Goal: Task Accomplishment & Management: Manage account settings

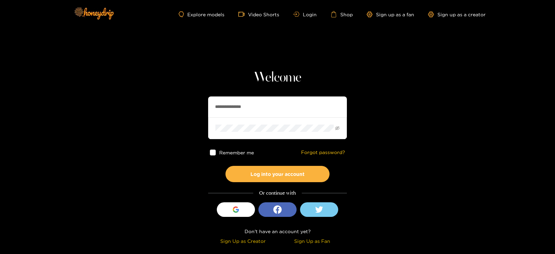
drag, startPoint x: 239, startPoint y: 96, endPoint x: 206, endPoint y: 105, distance: 34.2
click at [206, 105] on section "**********" at bounding box center [277, 123] width 555 height 247
click at [210, 105] on input "**********" at bounding box center [277, 106] width 139 height 21
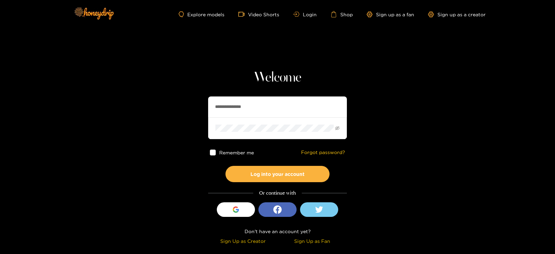
drag, startPoint x: 210, startPoint y: 105, endPoint x: 272, endPoint y: 108, distance: 61.5
click at [272, 108] on input "**********" at bounding box center [277, 106] width 139 height 21
type input "**********"
click at [226, 166] on button "Log into your account" at bounding box center [278, 174] width 104 height 16
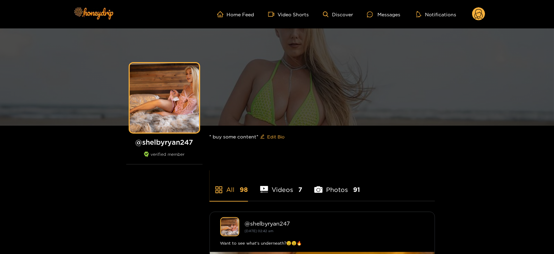
click at [480, 23] on div "Home Feed Video Shorts Discover Messages Notifications 0 videos discover messag…" at bounding box center [277, 14] width 416 height 28
click at [477, 19] on circle at bounding box center [478, 13] width 13 height 13
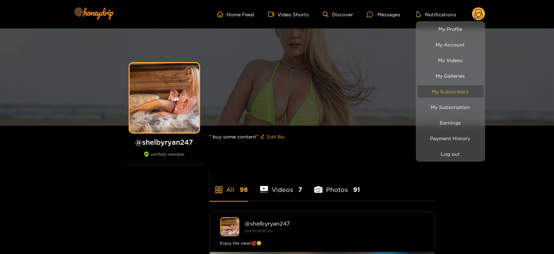
click at [442, 90] on link "My Subscribers" at bounding box center [451, 91] width 66 height 12
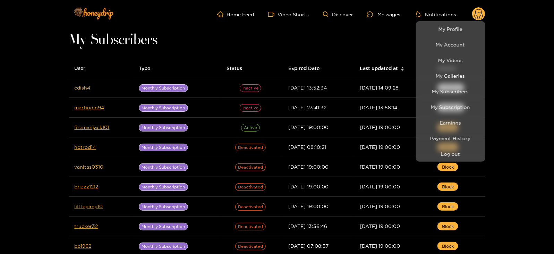
click at [82, 88] on div at bounding box center [277, 127] width 554 height 254
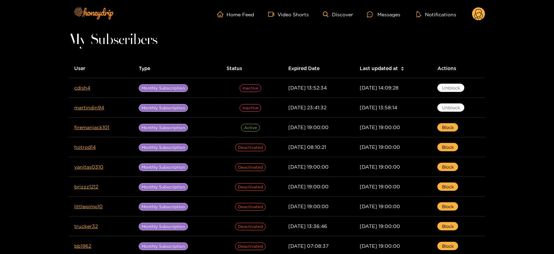
click at [82, 88] on link "cdish4" at bounding box center [83, 87] width 16 height 5
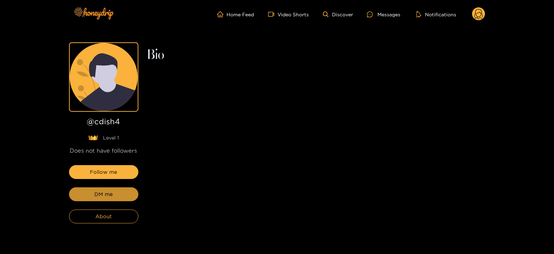
click at [93, 194] on button "DM me" at bounding box center [103, 194] width 69 height 14
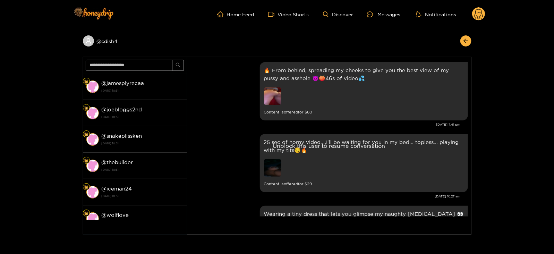
scroll to position [1506, 0]
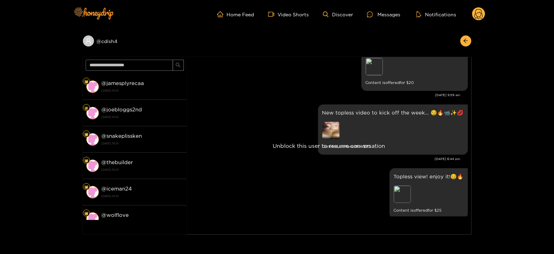
click at [475, 18] on circle at bounding box center [478, 13] width 13 height 13
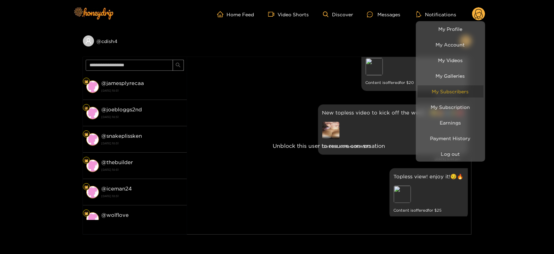
click at [442, 92] on link "My Subscribers" at bounding box center [451, 91] width 66 height 12
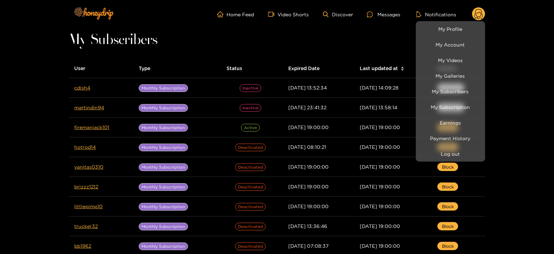
click at [382, 74] on div at bounding box center [277, 127] width 554 height 254
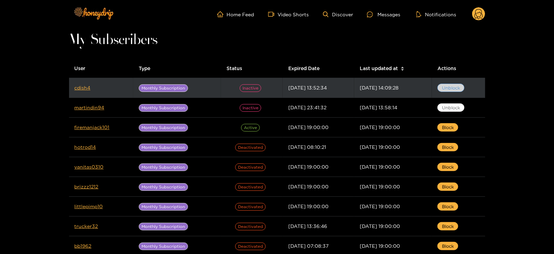
click at [456, 90] on span "Unblock" at bounding box center [451, 87] width 18 height 7
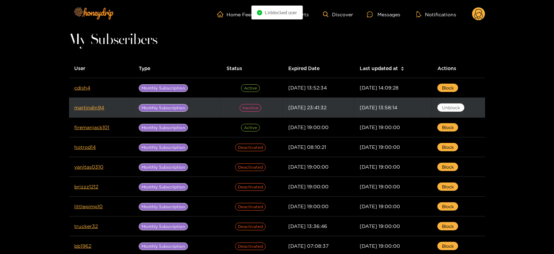
click at [449, 112] on td "Unblock" at bounding box center [458, 108] width 53 height 20
click at [443, 107] on button "Unblock" at bounding box center [451, 107] width 27 height 8
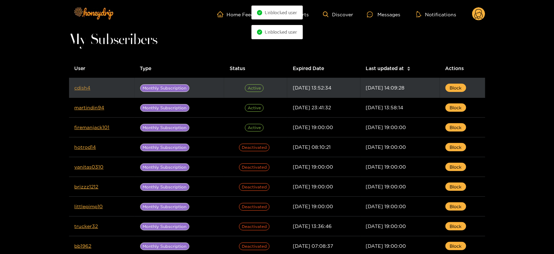
click at [89, 88] on link "cdish4" at bounding box center [83, 87] width 16 height 5
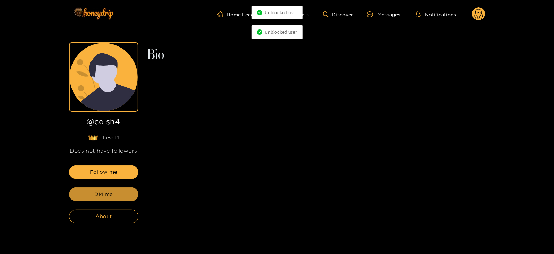
click at [95, 200] on button "DM me" at bounding box center [103, 194] width 69 height 14
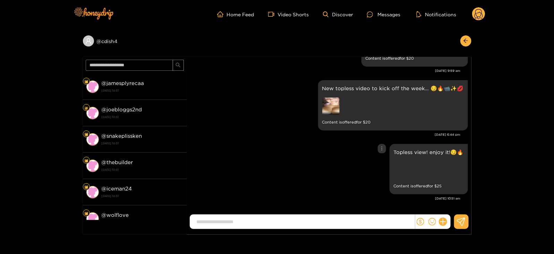
scroll to position [1506, 0]
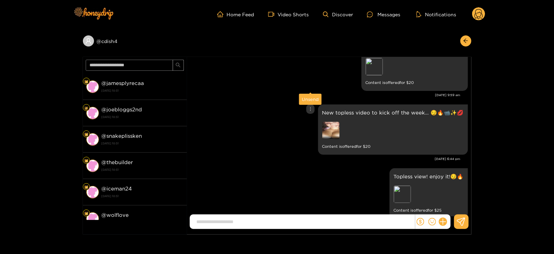
click at [309, 100] on div "Unsend" at bounding box center [310, 99] width 17 height 7
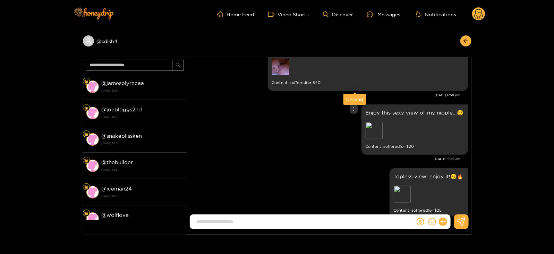
click at [353, 96] on div "Unsend" at bounding box center [354, 99] width 17 height 7
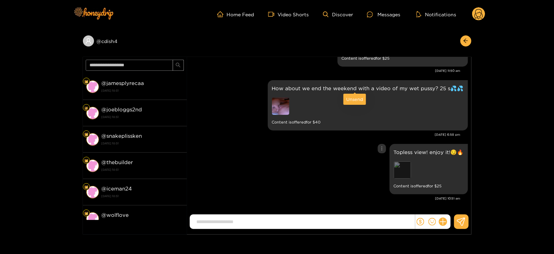
scroll to position [1378, 0]
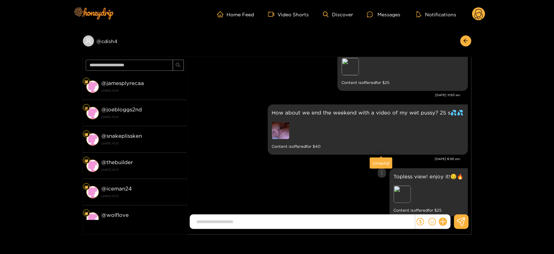
click at [379, 160] on div "Unsend" at bounding box center [381, 163] width 17 height 7
click at [379, 164] on div "Unsend" at bounding box center [381, 163] width 17 height 7
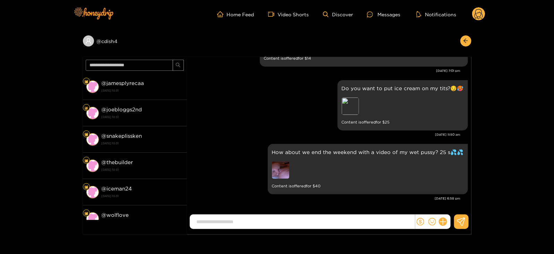
scroll to position [1251, 0]
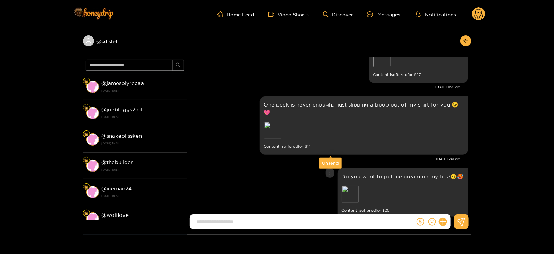
click at [328, 160] on div "Unsend" at bounding box center [330, 163] width 17 height 7
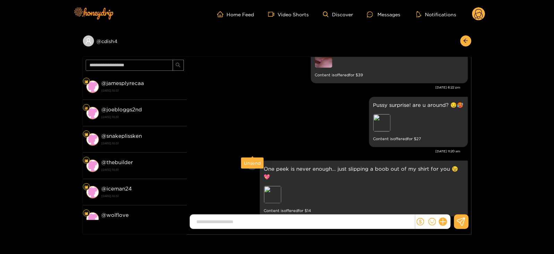
click at [253, 164] on div "Unsend" at bounding box center [252, 163] width 17 height 7
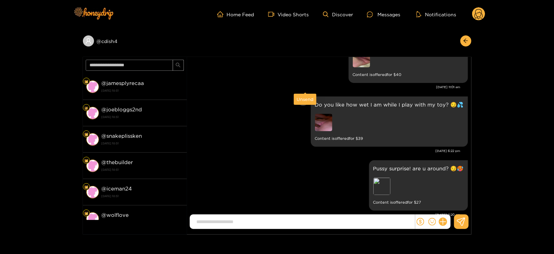
click at [306, 103] on div "Unsend" at bounding box center [305, 99] width 23 height 11
click at [305, 100] on div "Unsend" at bounding box center [305, 99] width 17 height 7
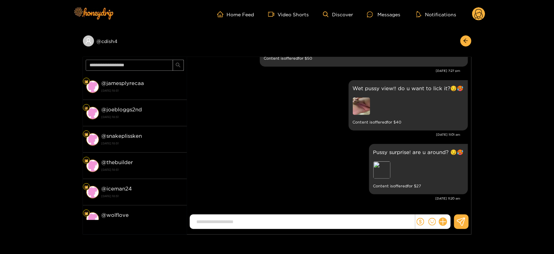
scroll to position [1059, 0]
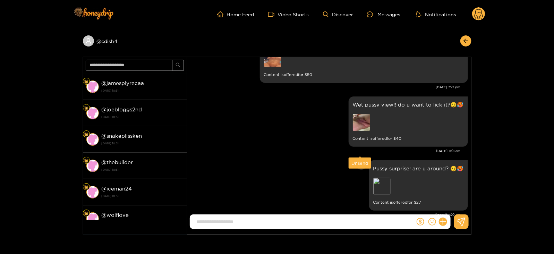
click at [361, 163] on div "Unsend" at bounding box center [359, 163] width 17 height 7
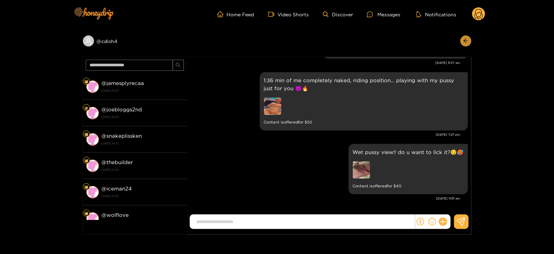
scroll to position [995, 0]
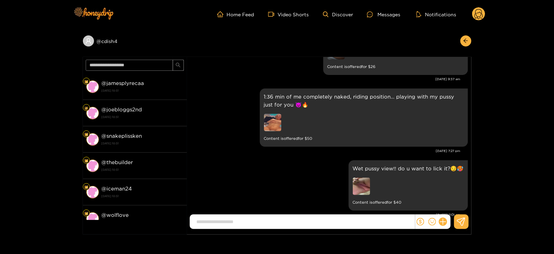
click at [480, 16] on circle at bounding box center [478, 13] width 13 height 13
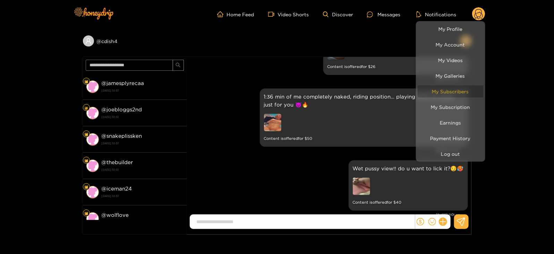
click at [457, 91] on link "My Subscribers" at bounding box center [451, 91] width 66 height 12
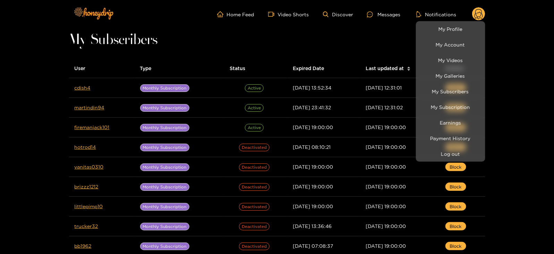
click at [355, 48] on div at bounding box center [277, 127] width 554 height 254
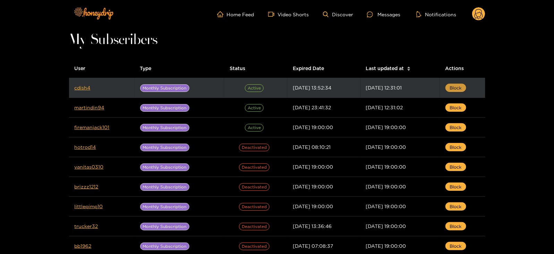
click at [459, 84] on span "Block" at bounding box center [456, 87] width 12 height 7
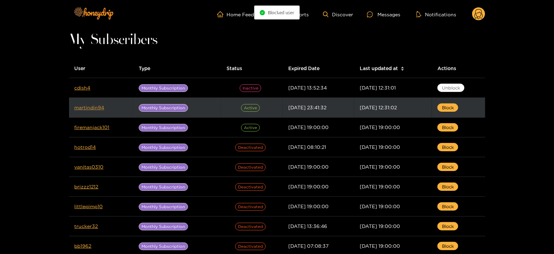
click at [81, 109] on link "martindin94" at bounding box center [90, 107] width 30 height 5
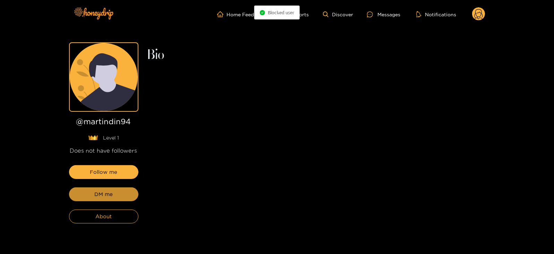
click at [123, 199] on button "DM me" at bounding box center [103, 194] width 69 height 14
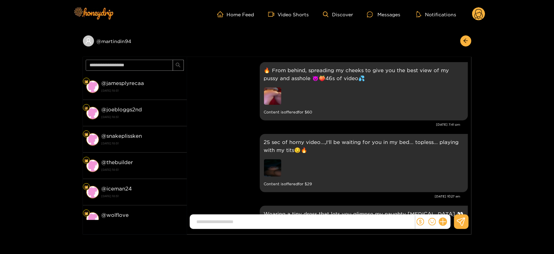
scroll to position [1506, 0]
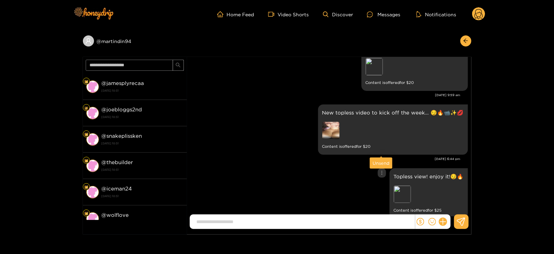
click at [378, 160] on div "Unsend" at bounding box center [381, 163] width 17 height 7
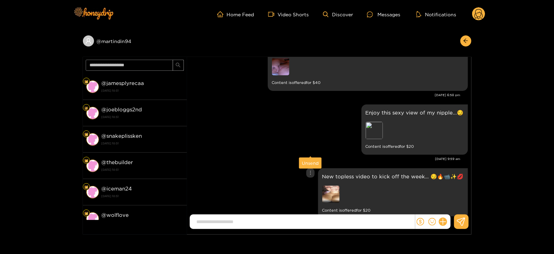
click at [310, 161] on div "Unsend" at bounding box center [310, 163] width 17 height 7
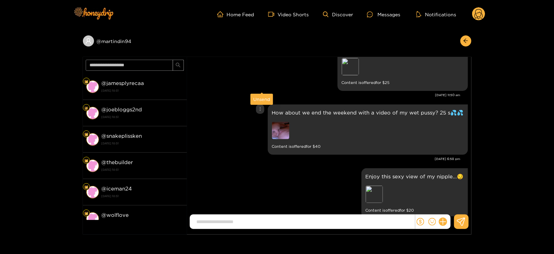
click at [260, 96] on div "Unsend" at bounding box center [261, 99] width 17 height 7
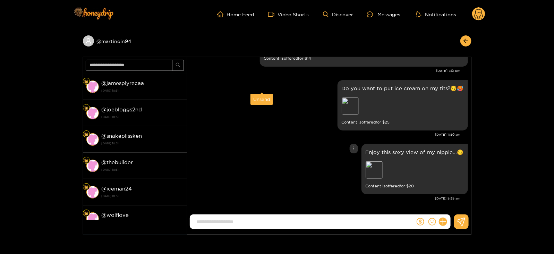
scroll to position [1314, 0]
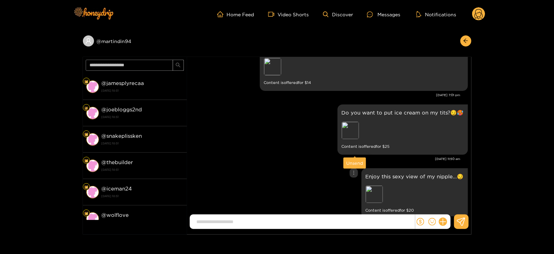
click at [350, 164] on div "Unsend" at bounding box center [354, 163] width 17 height 7
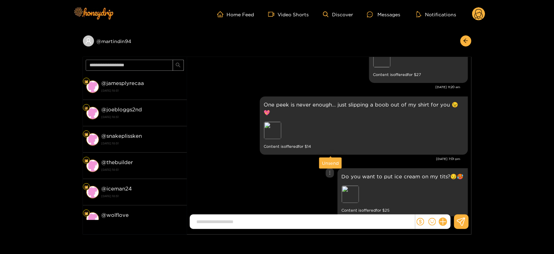
click at [329, 164] on div "Unsend" at bounding box center [330, 163] width 17 height 7
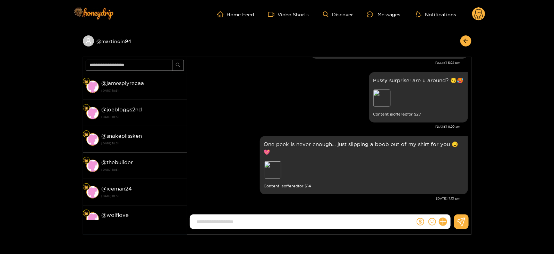
scroll to position [1186, 0]
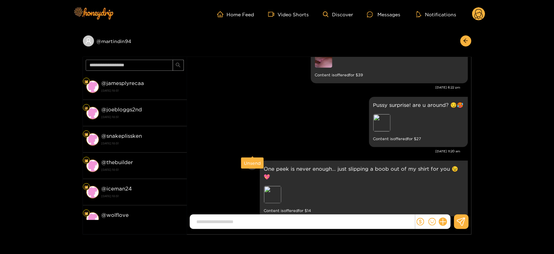
click at [254, 162] on div "Unsend" at bounding box center [252, 163] width 17 height 7
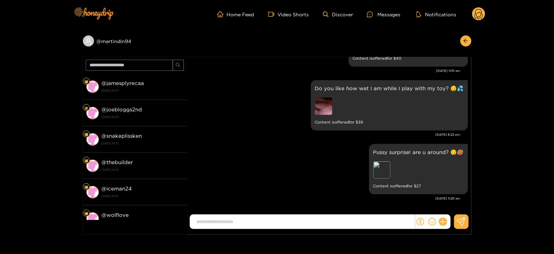
scroll to position [1123, 0]
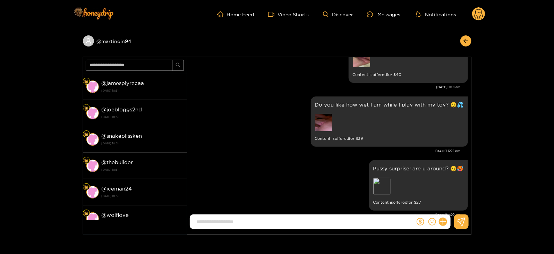
click at [475, 17] on circle at bounding box center [478, 13] width 13 height 13
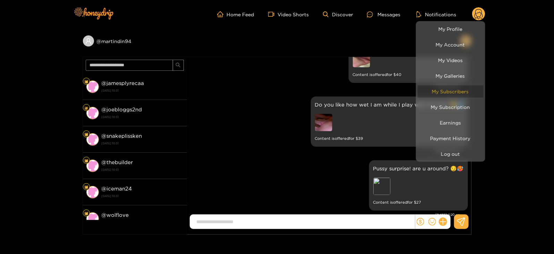
click at [446, 95] on link "My Subscribers" at bounding box center [451, 91] width 66 height 12
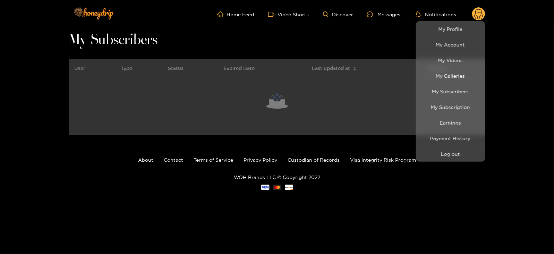
click at [366, 51] on div at bounding box center [277, 127] width 554 height 254
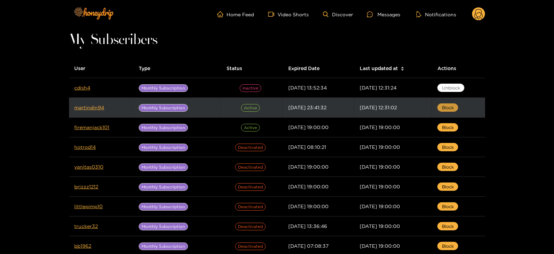
click at [447, 107] on span "Block" at bounding box center [448, 107] width 12 height 7
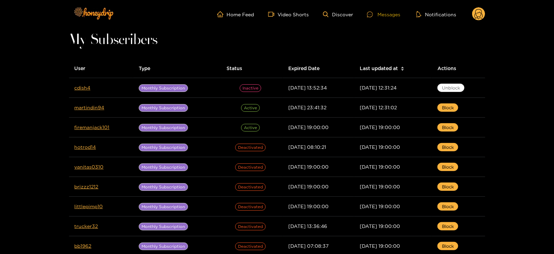
click at [389, 10] on div "Messages" at bounding box center [383, 14] width 33 height 8
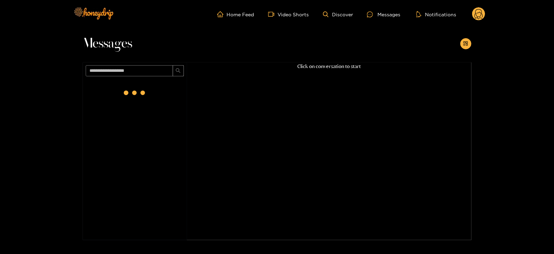
click at [476, 11] on circle at bounding box center [478, 13] width 13 height 13
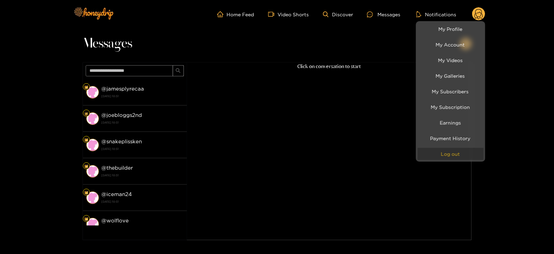
click at [439, 153] on button "Log out" at bounding box center [451, 154] width 66 height 12
